Goal: Transaction & Acquisition: Purchase product/service

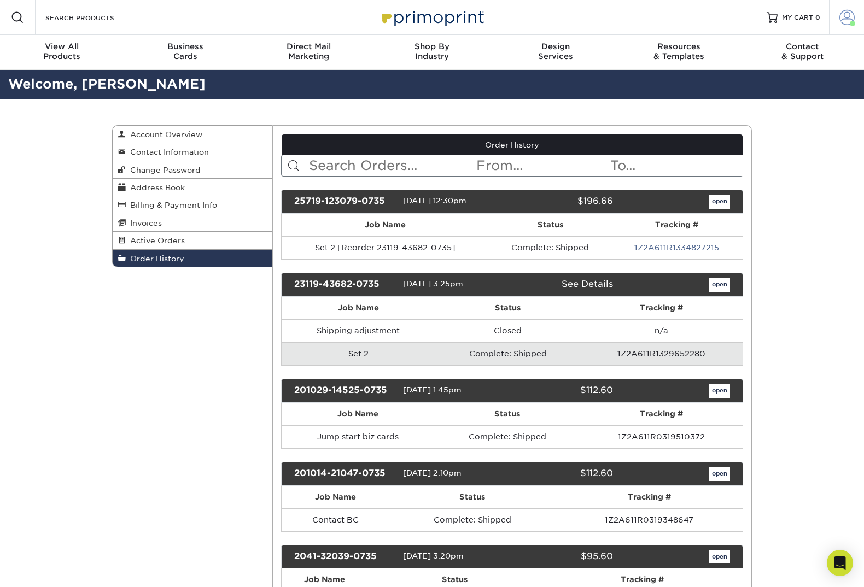
click at [844, 19] on span at bounding box center [846, 17] width 15 height 15
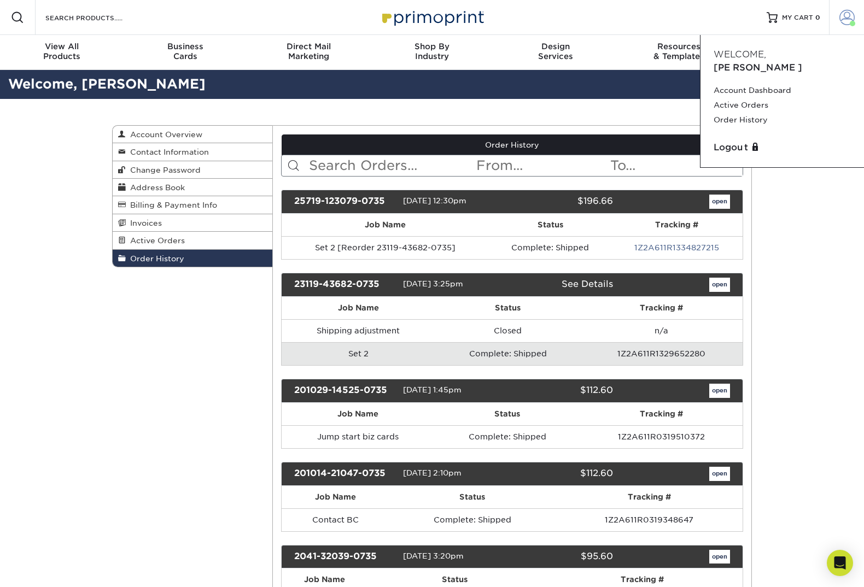
click at [844, 19] on span at bounding box center [846, 17] width 15 height 15
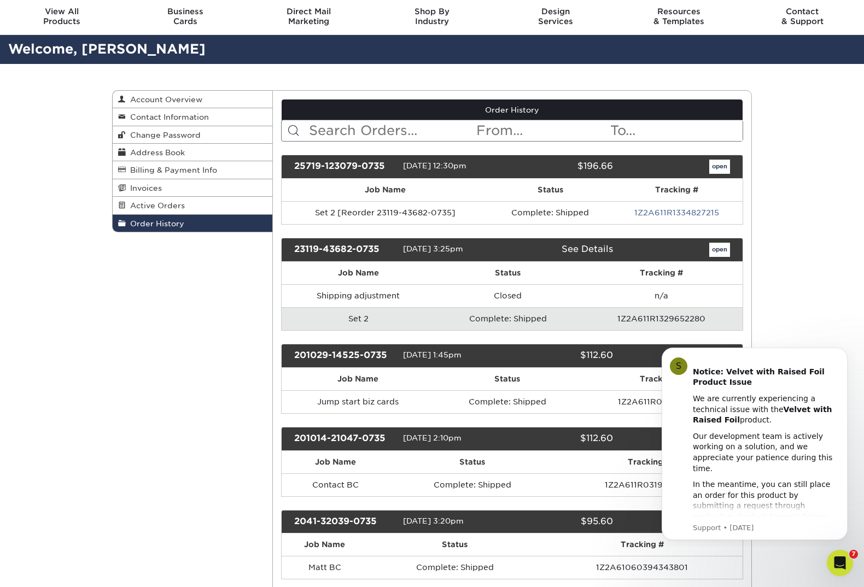
scroll to position [46, 0]
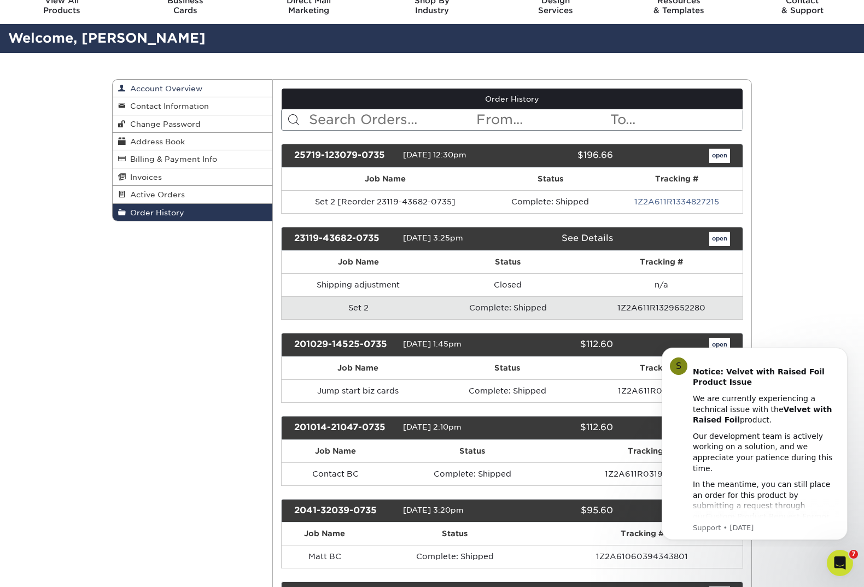
click at [196, 89] on span "Account Overview" at bounding box center [164, 88] width 77 height 9
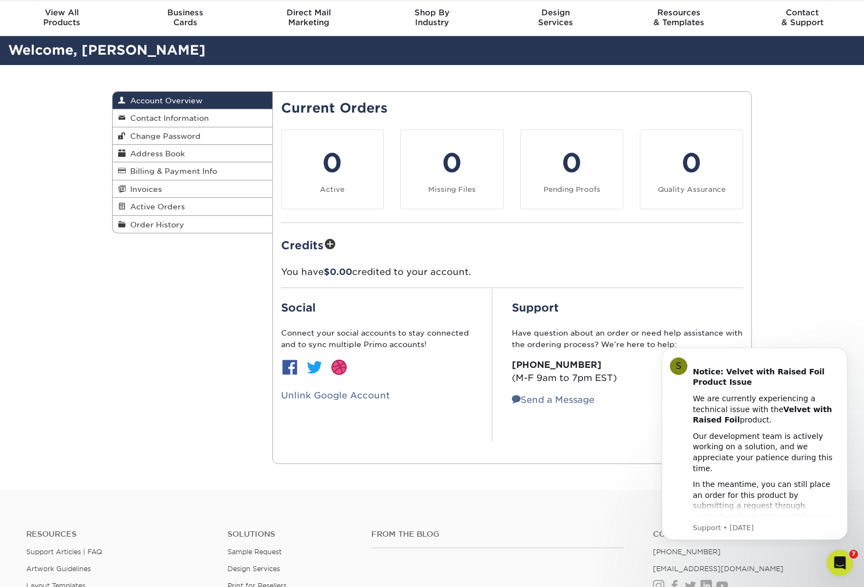
scroll to position [31, 0]
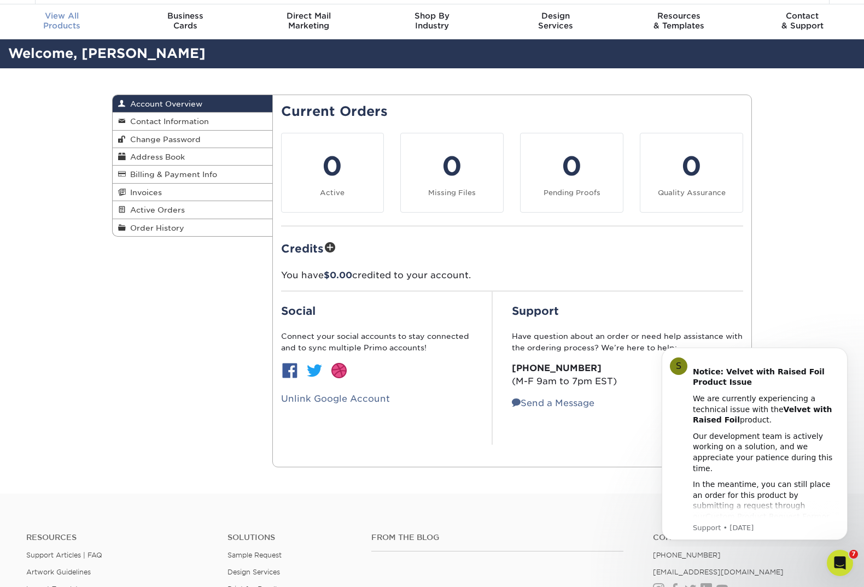
click at [43, 17] on span "View All" at bounding box center [62, 16] width 124 height 10
click at [184, 209] on link "Active Orders" at bounding box center [193, 209] width 160 height 17
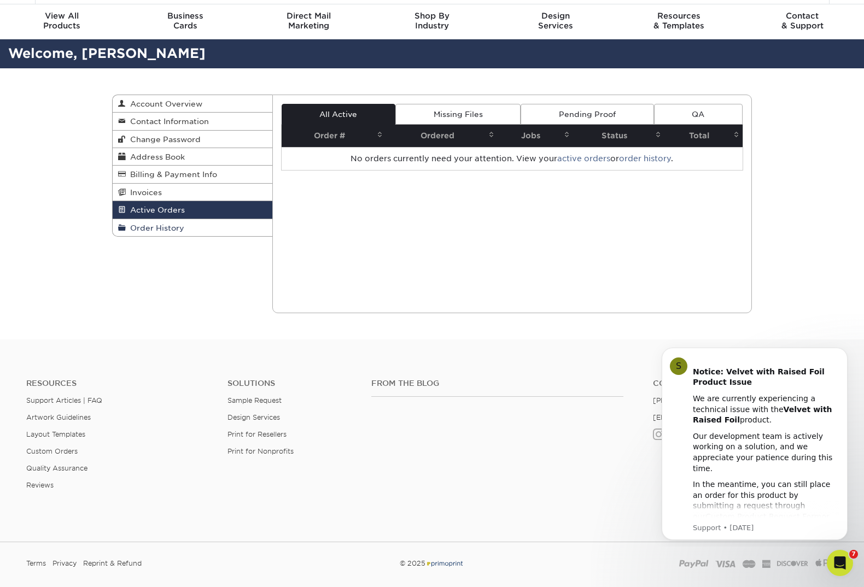
click at [154, 225] on span "Order History" at bounding box center [155, 228] width 58 height 9
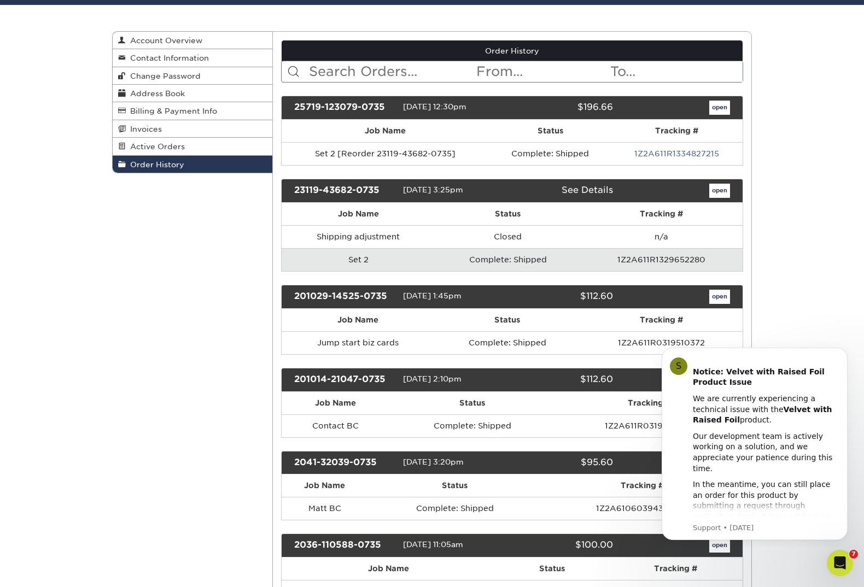
scroll to position [106, 0]
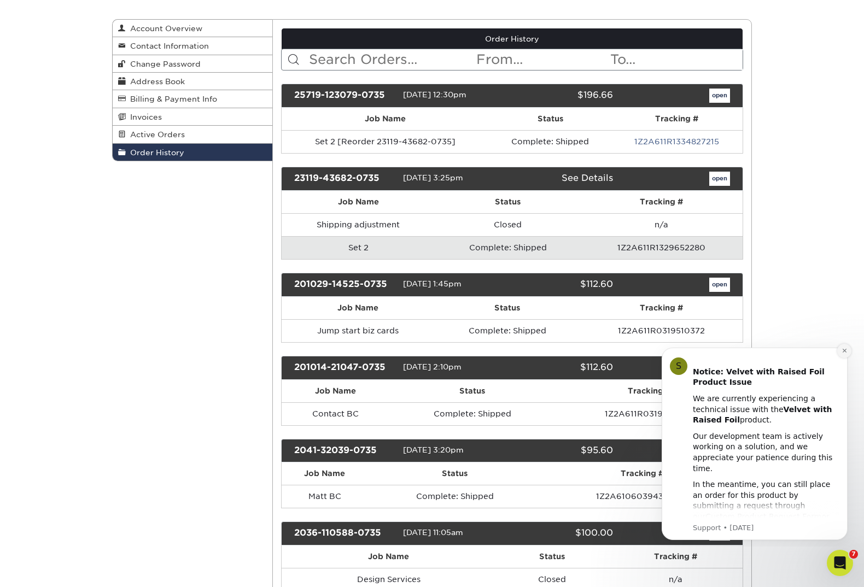
click at [843, 350] on icon "Dismiss notification" at bounding box center [844, 351] width 4 height 4
click at [842, 349] on icon "Dismiss notification" at bounding box center [844, 351] width 6 height 6
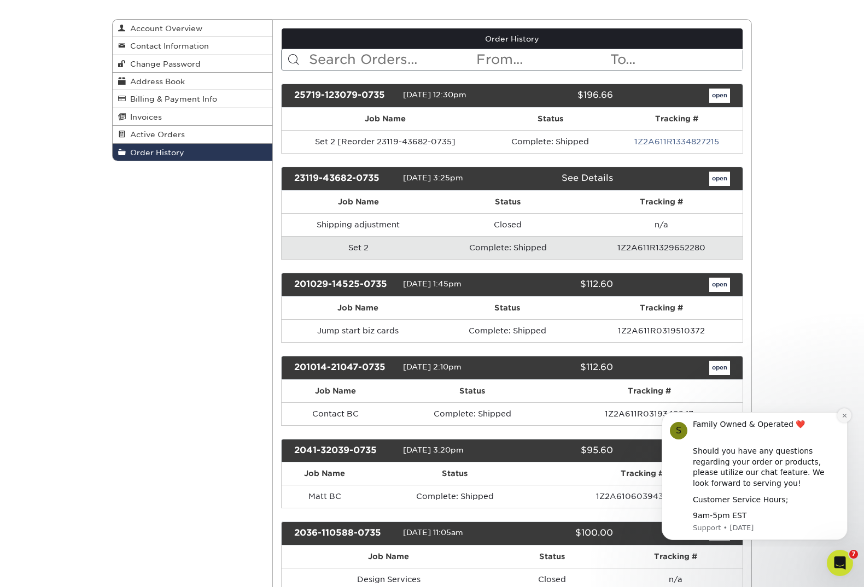
drag, startPoint x: 845, startPoint y: 415, endPoint x: 1495, endPoint y: 817, distance: 763.9
click at [845, 415] on icon "Dismiss notification" at bounding box center [844, 416] width 6 height 6
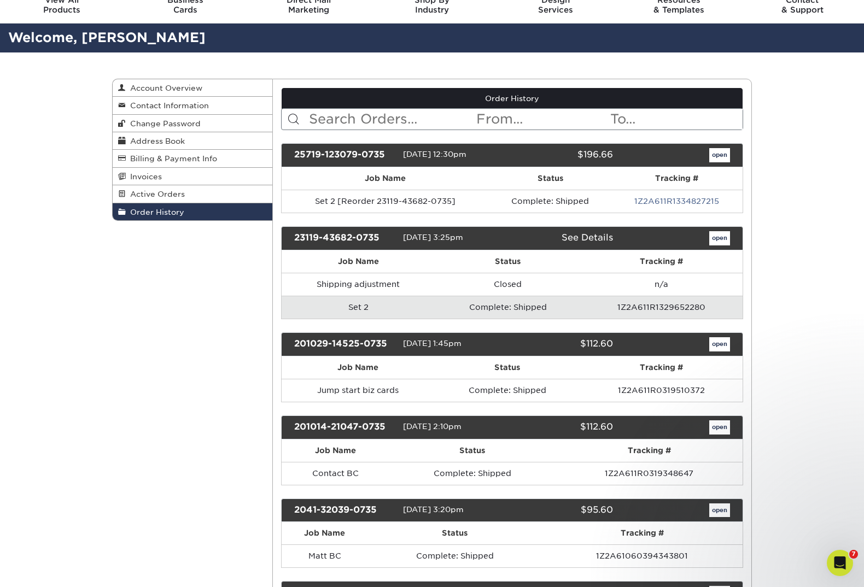
scroll to position [45, 0]
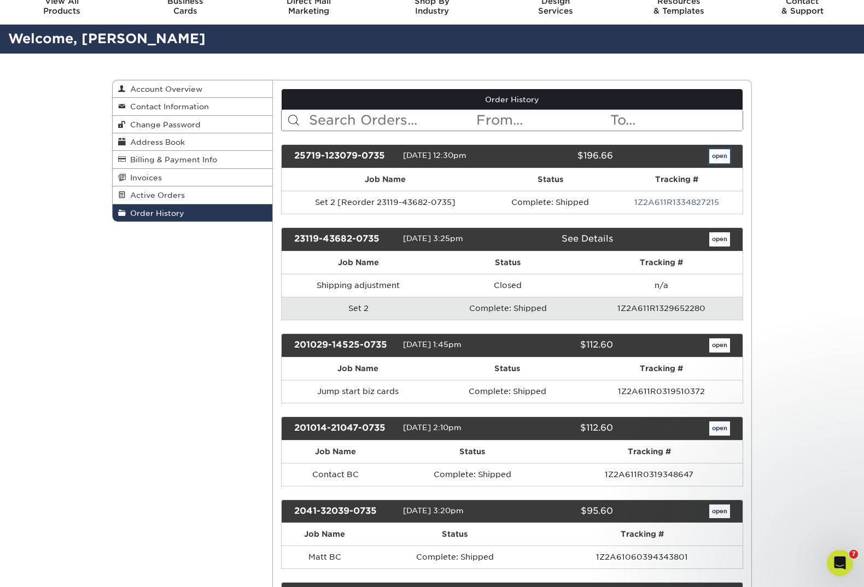
click at [719, 155] on link "open" at bounding box center [719, 156] width 21 height 14
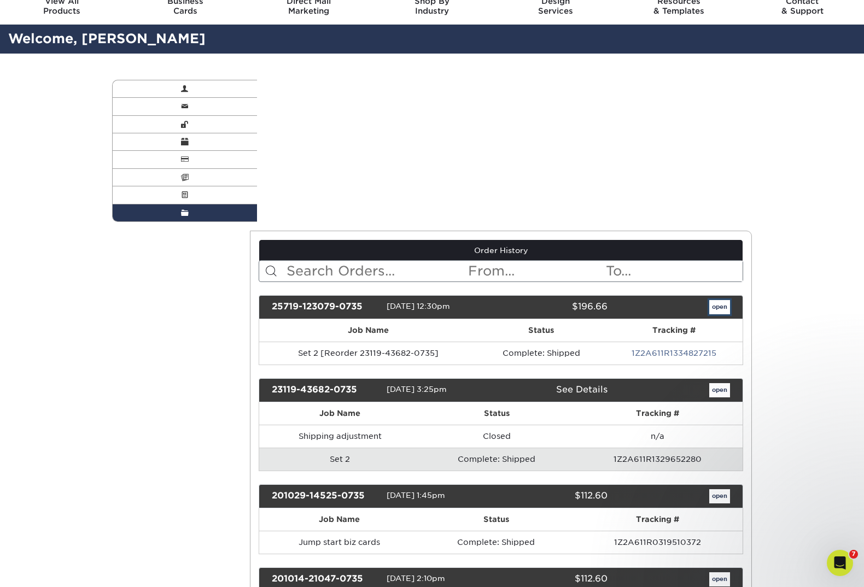
scroll to position [0, 0]
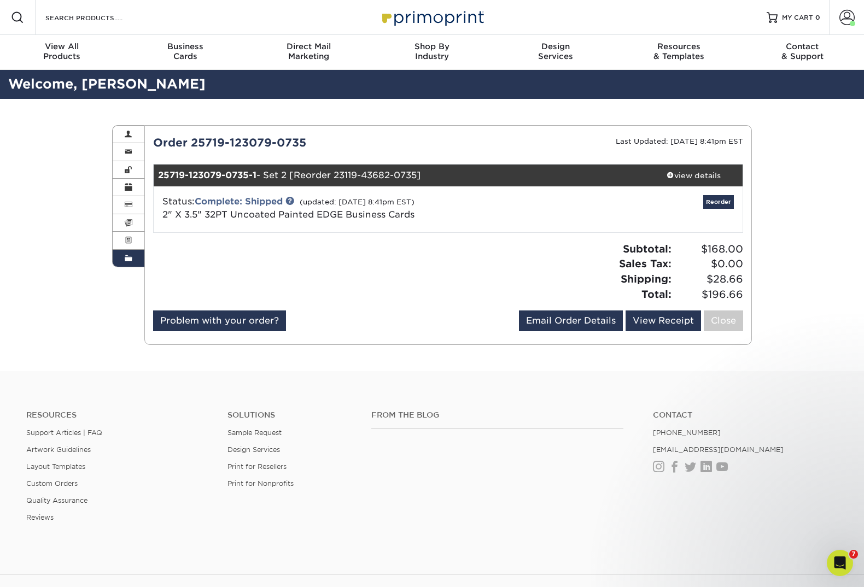
scroll to position [31, 0]
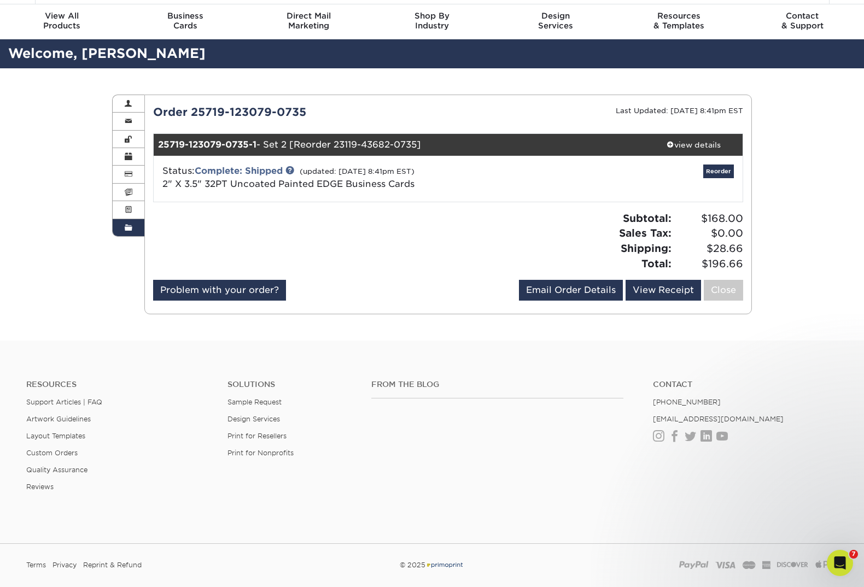
click at [125, 229] on span at bounding box center [129, 228] width 8 height 9
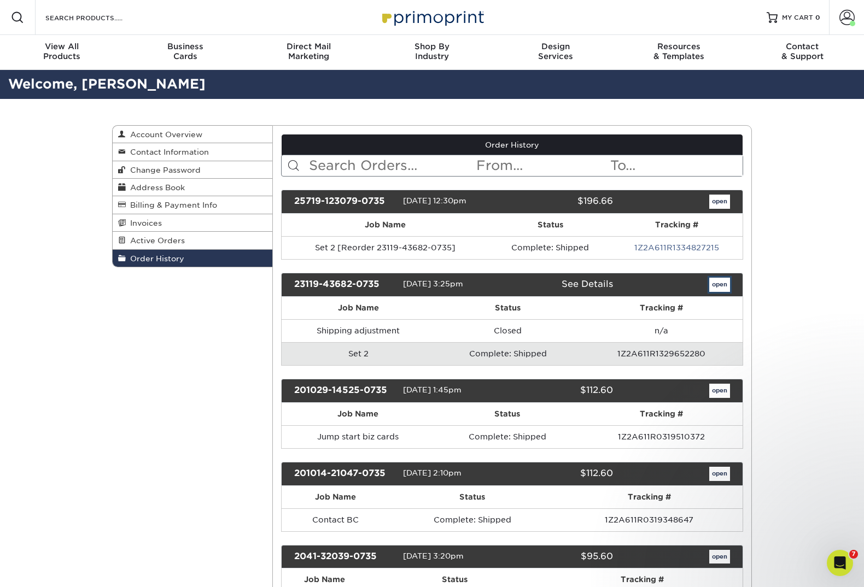
click at [726, 285] on link "open" at bounding box center [719, 285] width 21 height 14
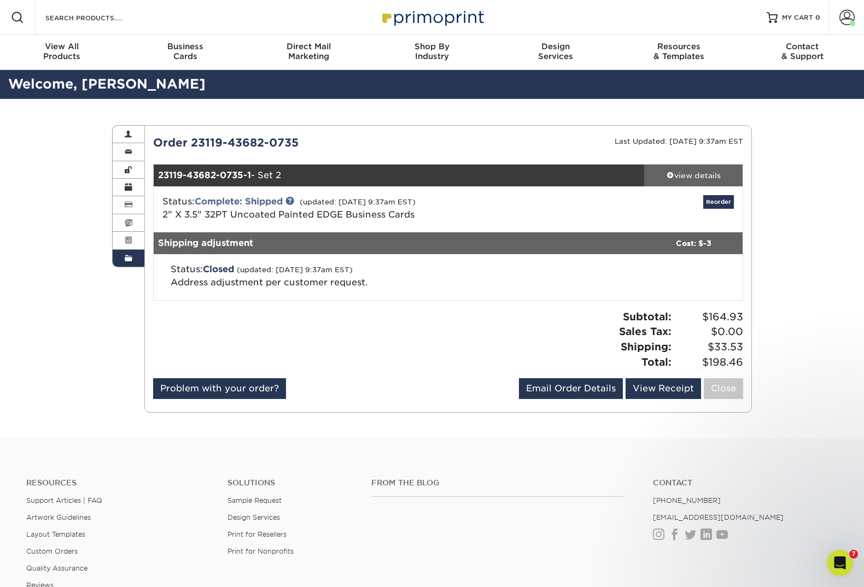
click at [685, 177] on div "view details" at bounding box center [693, 175] width 98 height 11
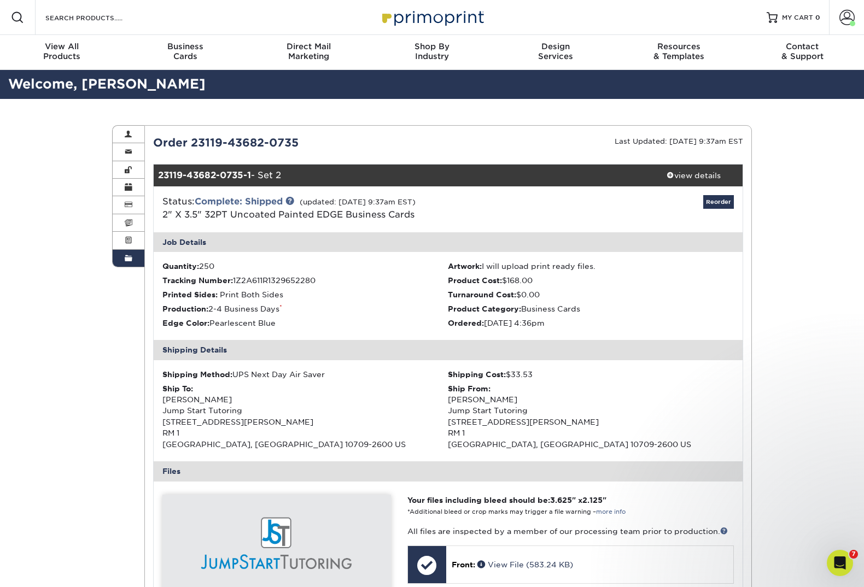
click at [125, 266] on link "Order History" at bounding box center [129, 258] width 32 height 17
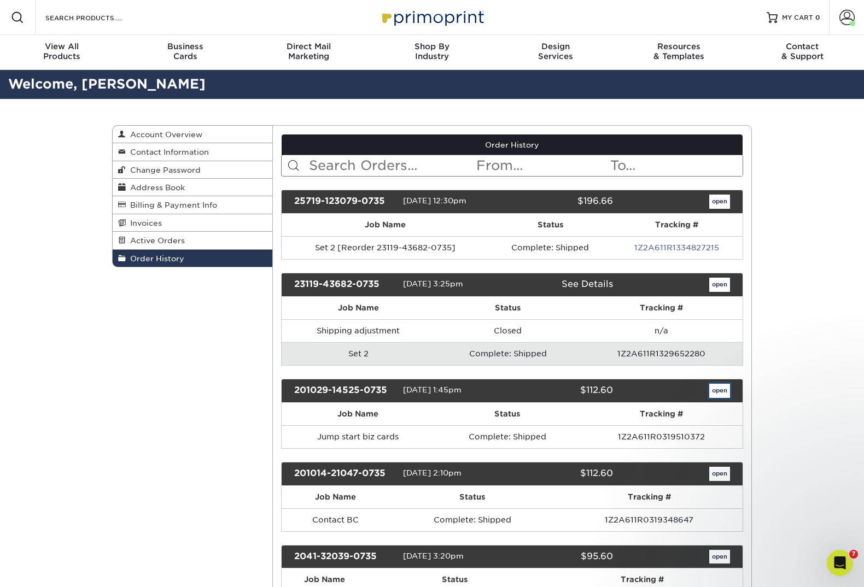
click at [715, 389] on link "open" at bounding box center [719, 391] width 21 height 14
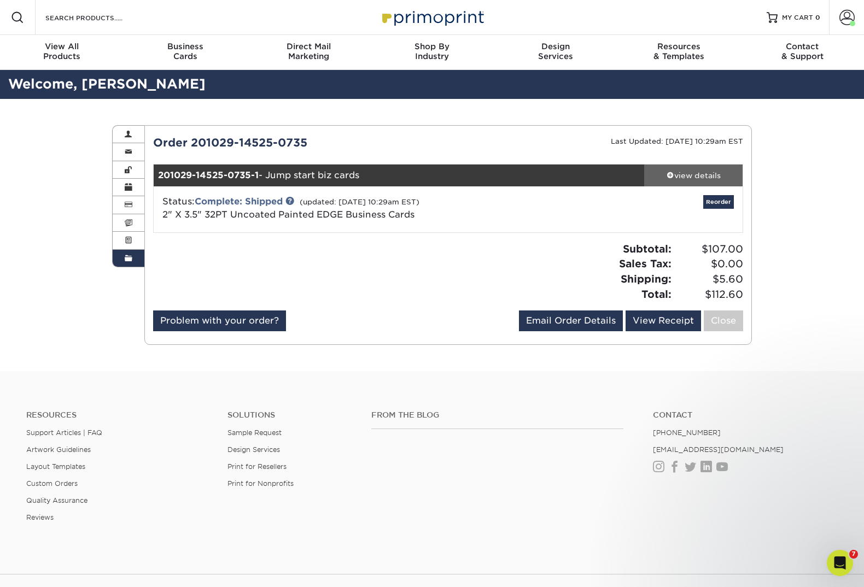
click at [691, 176] on div "view details" at bounding box center [693, 175] width 98 height 11
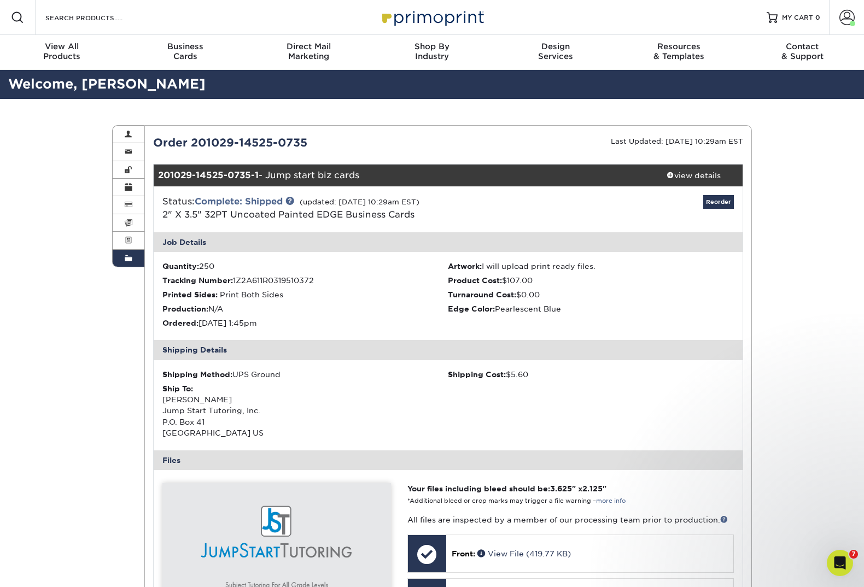
click at [131, 262] on span at bounding box center [129, 258] width 8 height 9
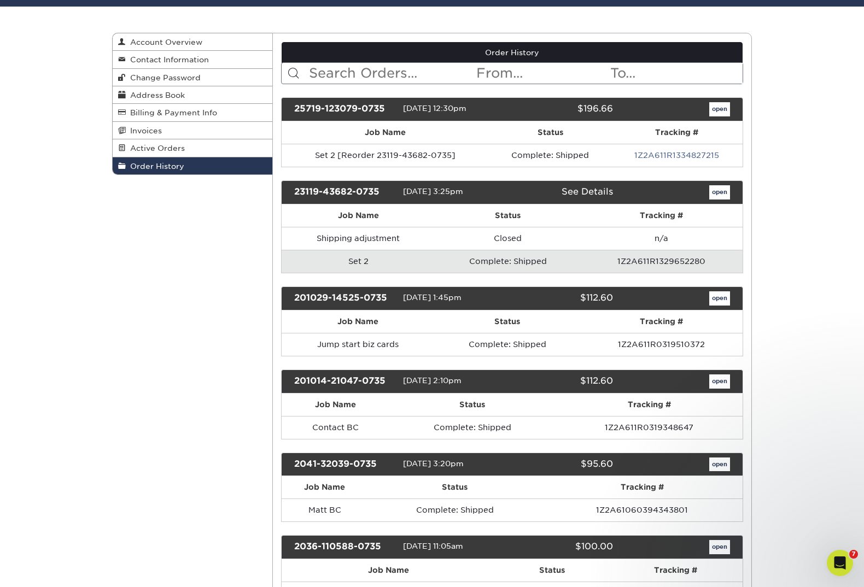
scroll to position [95, 0]
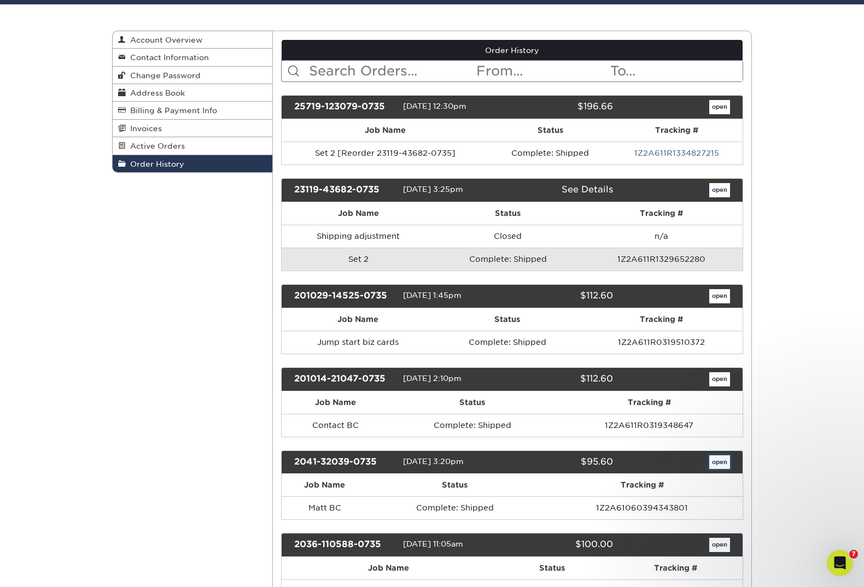
click at [718, 461] on link "open" at bounding box center [719, 462] width 21 height 14
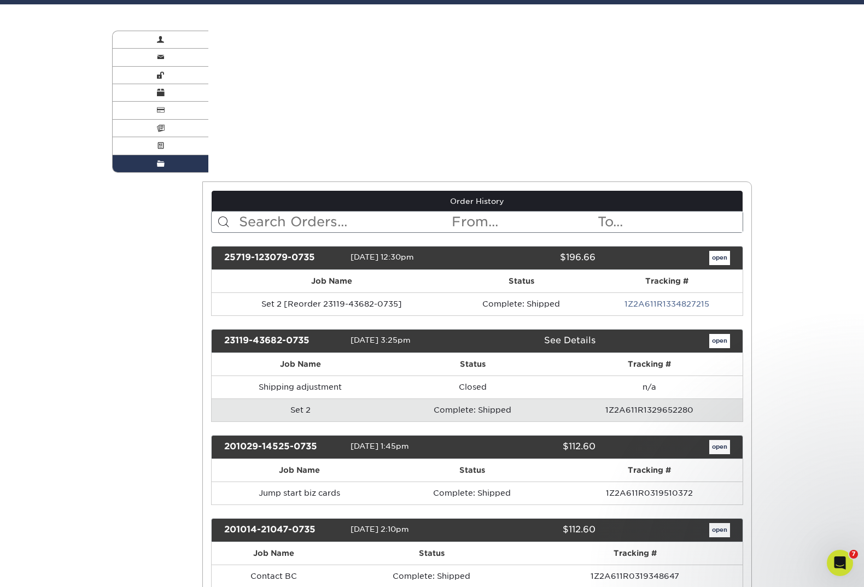
scroll to position [0, 0]
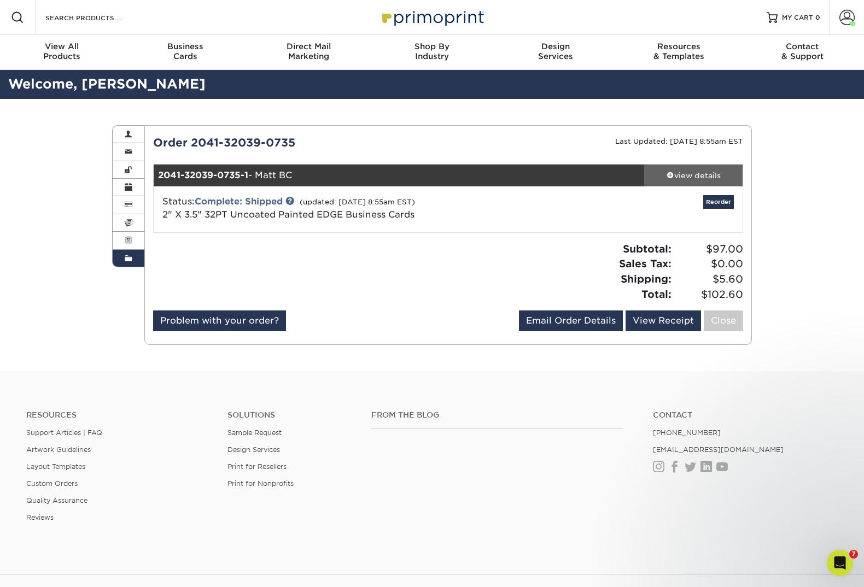
click at [692, 168] on link "view details" at bounding box center [693, 176] width 98 height 22
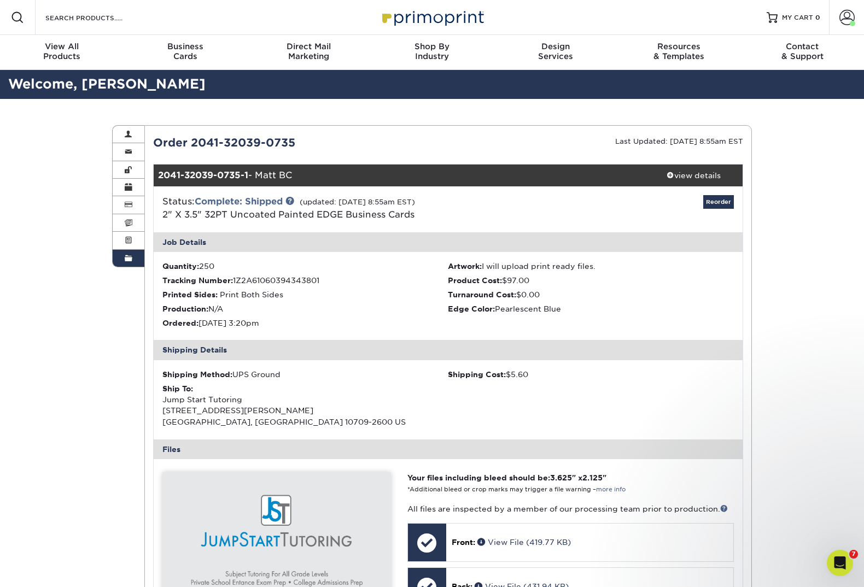
click at [128, 256] on span at bounding box center [129, 258] width 8 height 9
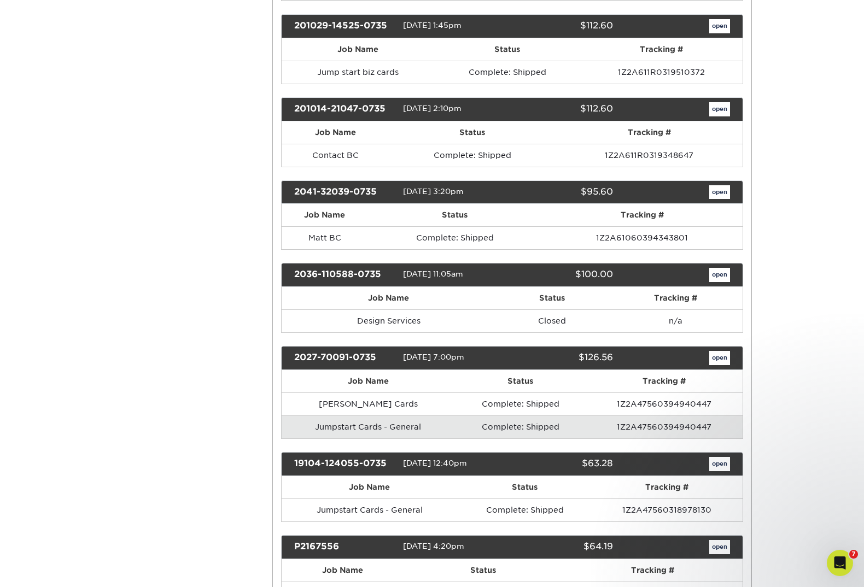
scroll to position [368, 0]
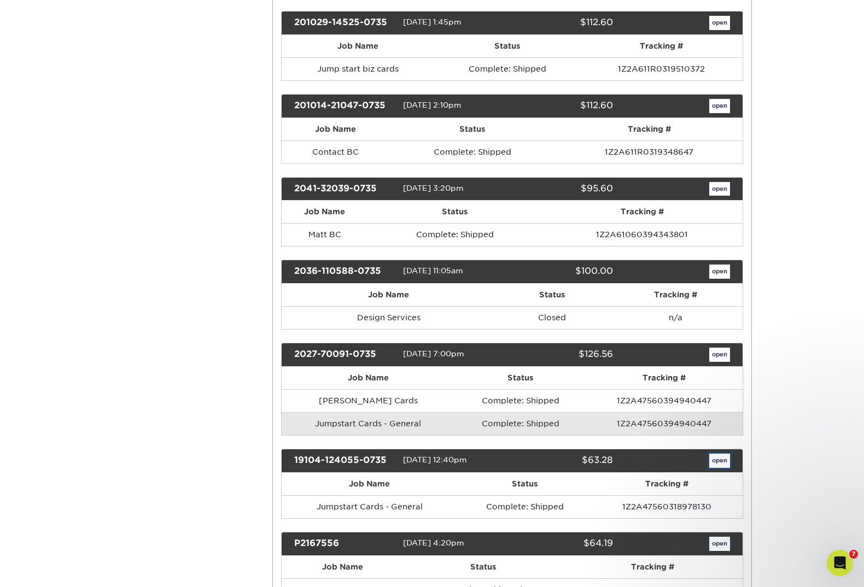
click at [724, 457] on link "open" at bounding box center [719, 461] width 21 height 14
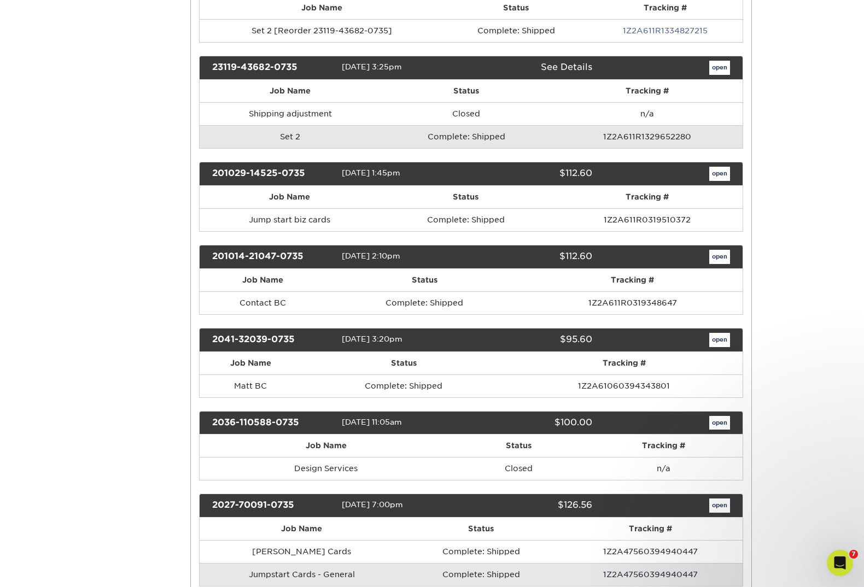
scroll to position [0, 0]
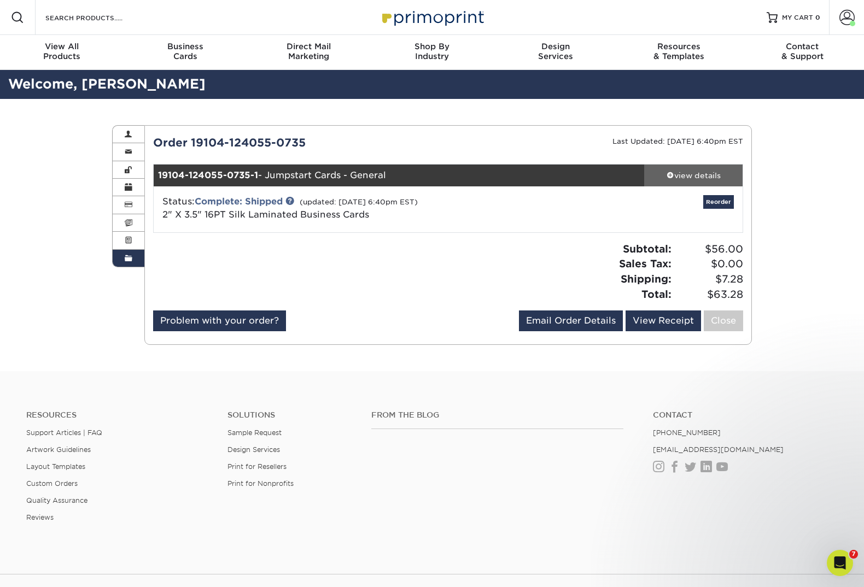
click at [700, 178] on div "view details" at bounding box center [693, 175] width 98 height 11
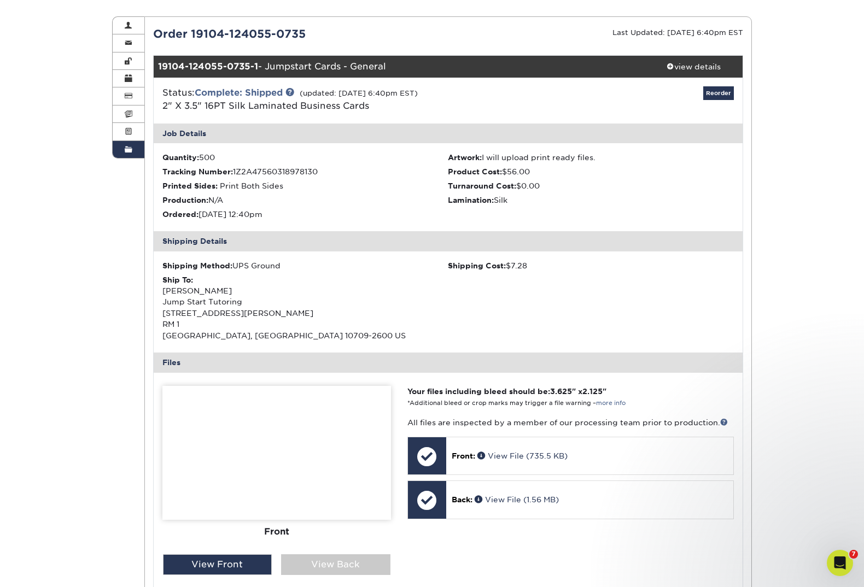
scroll to position [107, 0]
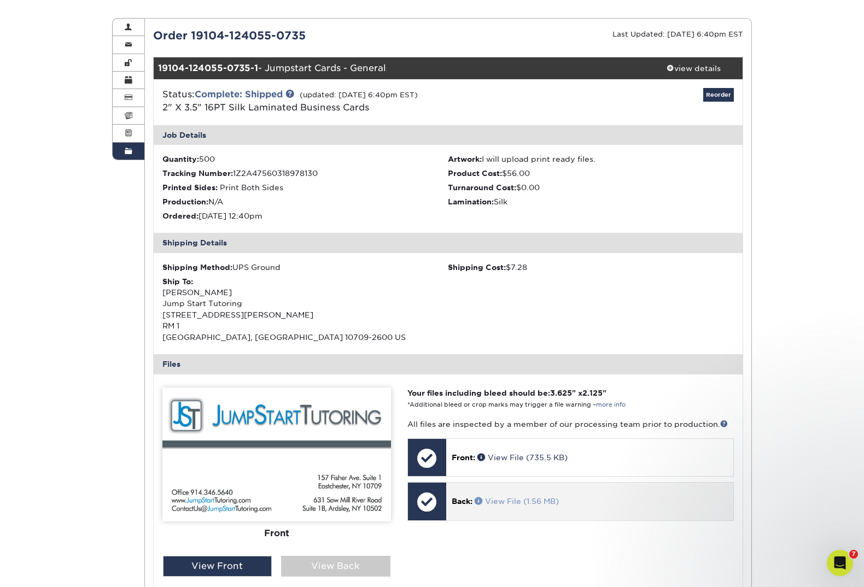
click at [478, 497] on span at bounding box center [479, 501] width 10 height 8
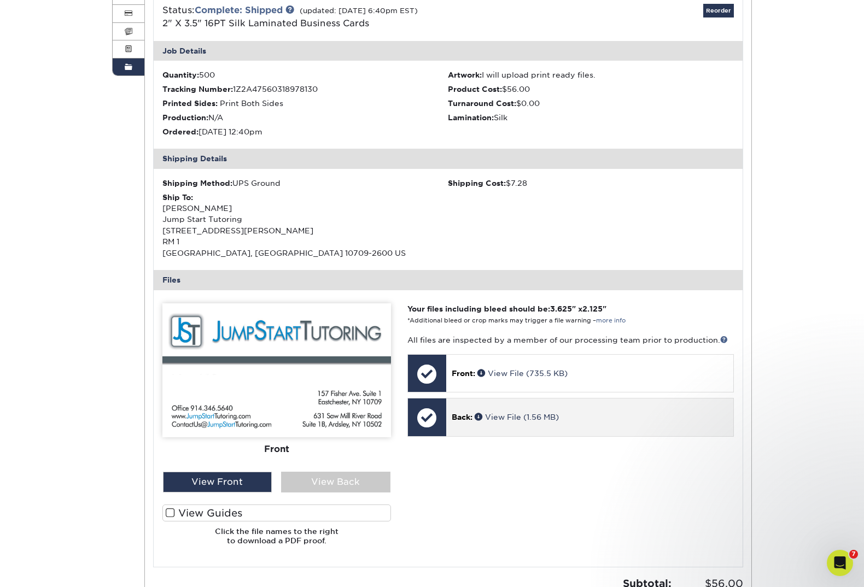
scroll to position [193, 0]
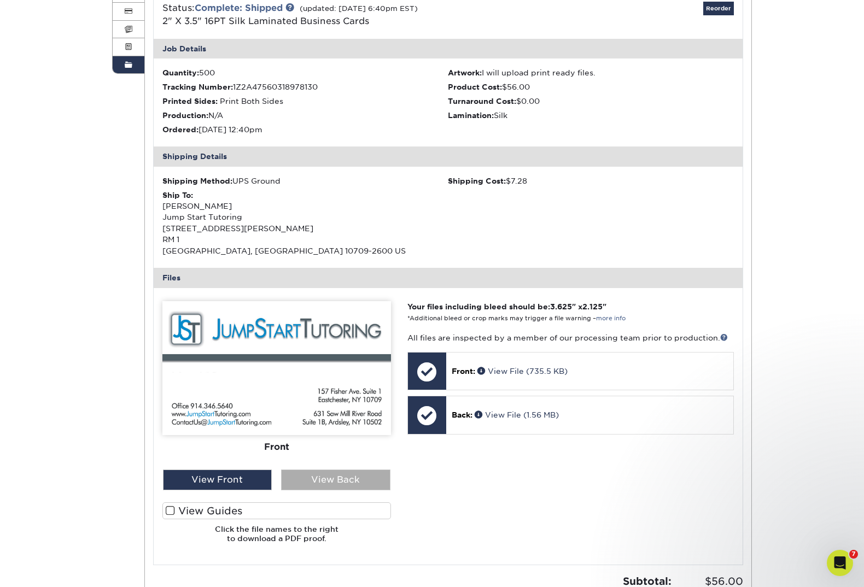
click at [338, 484] on div "View Back" at bounding box center [335, 479] width 109 height 21
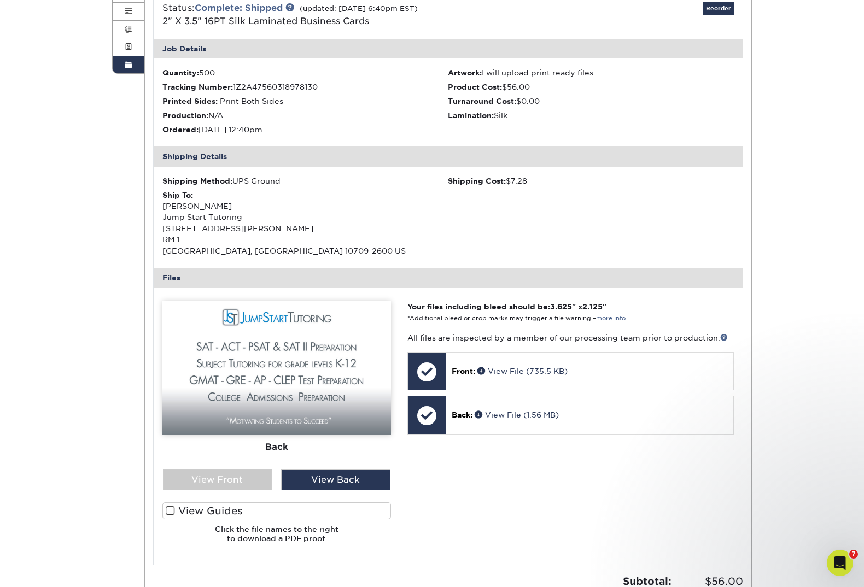
click at [325, 400] on img at bounding box center [276, 368] width 228 height 134
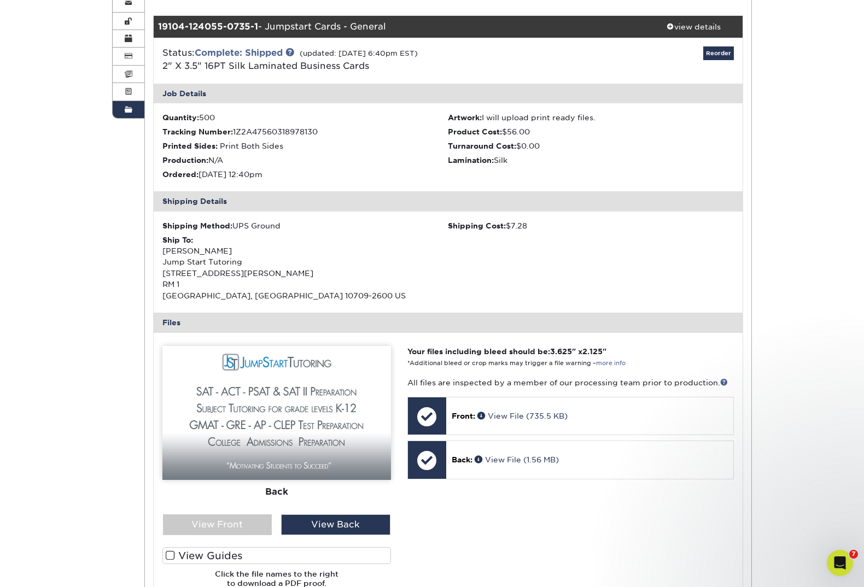
scroll to position [174, 0]
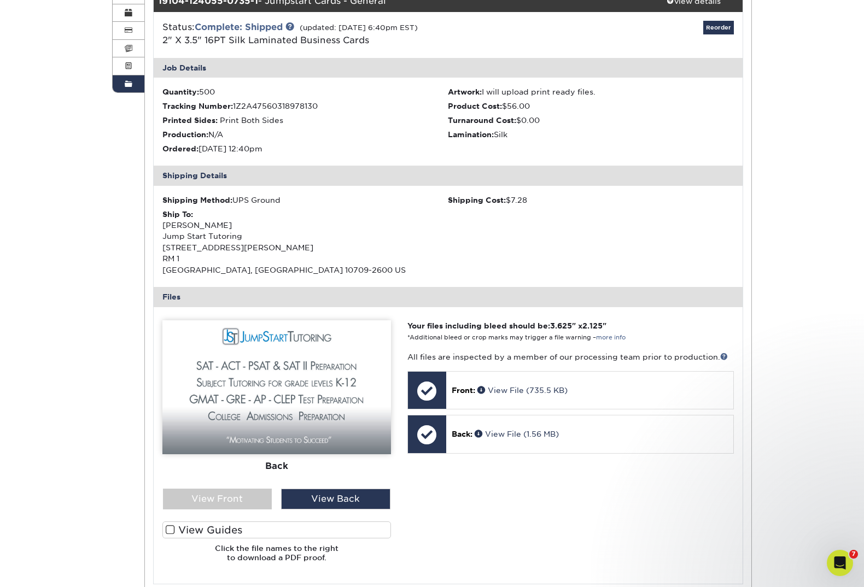
click at [318, 394] on img at bounding box center [276, 387] width 228 height 134
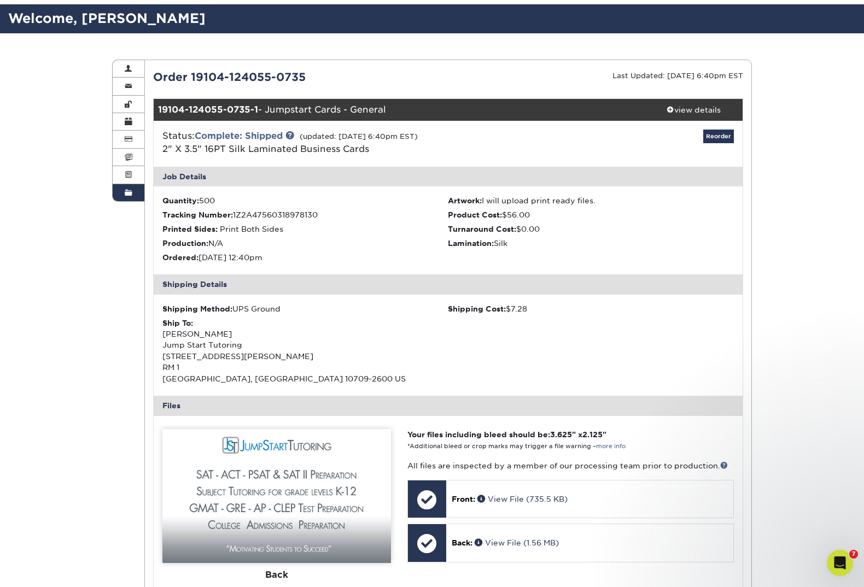
scroll to position [50, 0]
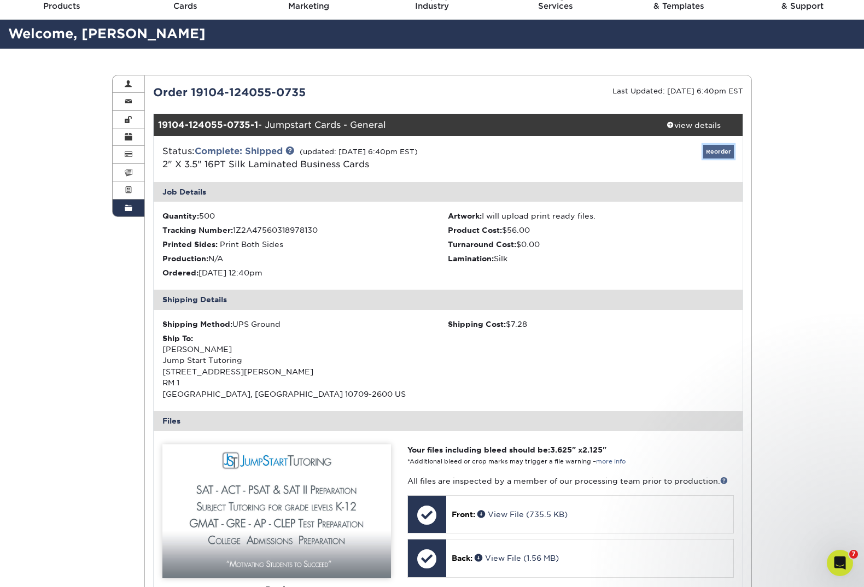
click at [720, 151] on link "Reorder" at bounding box center [718, 152] width 31 height 14
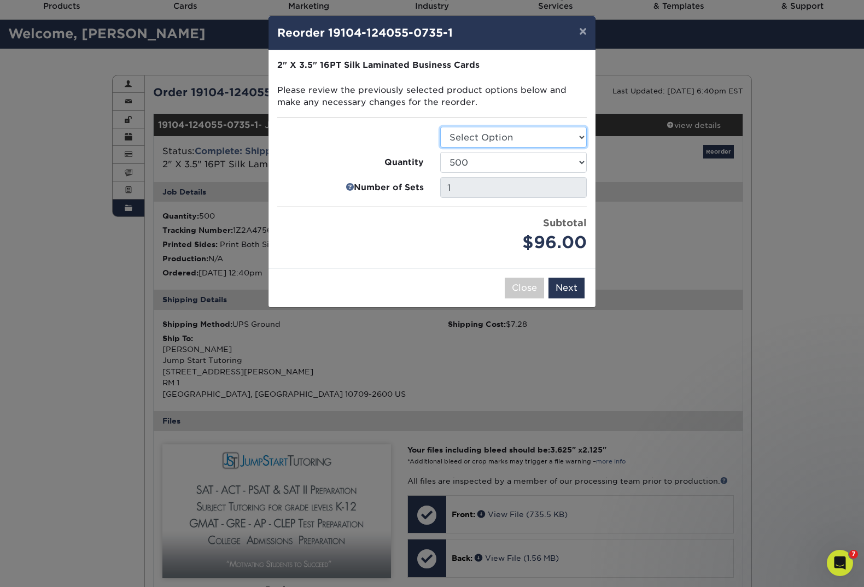
click at [527, 133] on select "Select Option Business Cards" at bounding box center [513, 137] width 146 height 21
select select "3b5148f1-0588-4f88-a218-97bcfdce65c1"
click at [440, 127] on select "Select Option Business Cards" at bounding box center [513, 137] width 146 height 21
click at [578, 31] on button "×" at bounding box center [582, 31] width 25 height 31
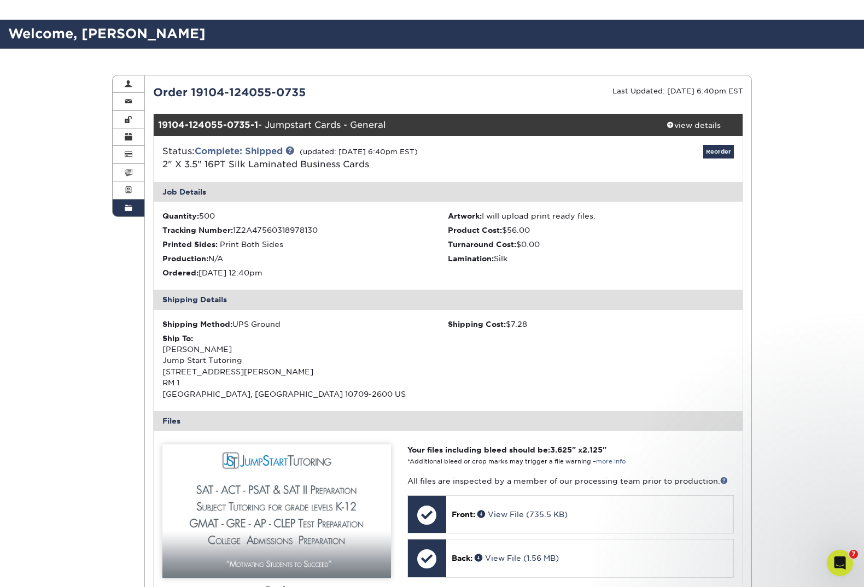
scroll to position [131, 0]
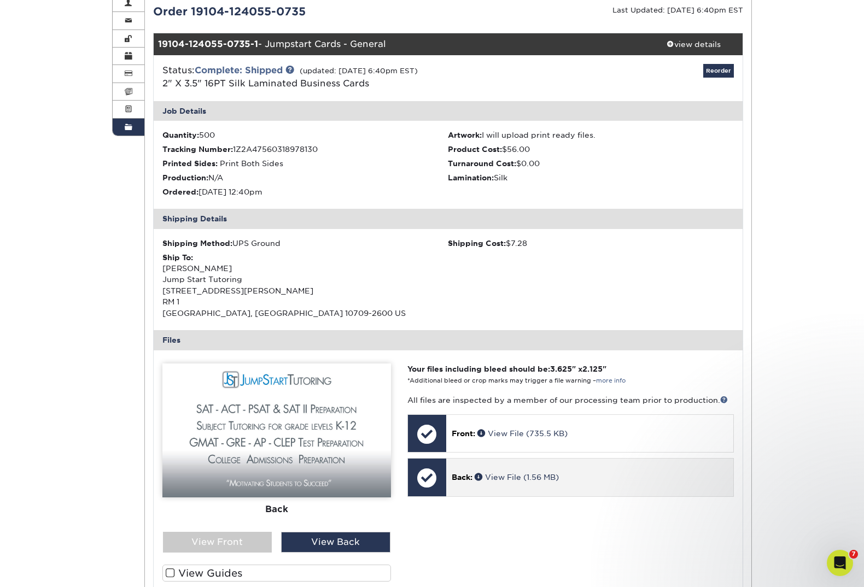
click at [565, 475] on p "Back: View File (1.56 MB)" at bounding box center [589, 477] width 276 height 11
click at [530, 478] on link "View File (1.56 MB)" at bounding box center [516, 477] width 84 height 9
